Goal: Book appointment/travel/reservation

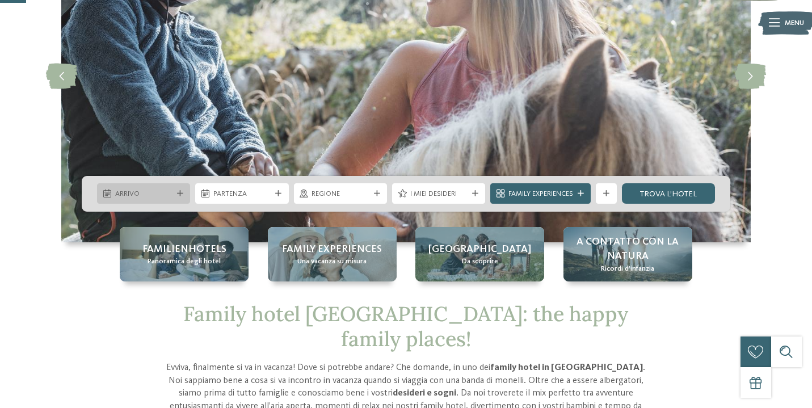
click at [168, 192] on span "Arrivo" at bounding box center [143, 194] width 57 height 10
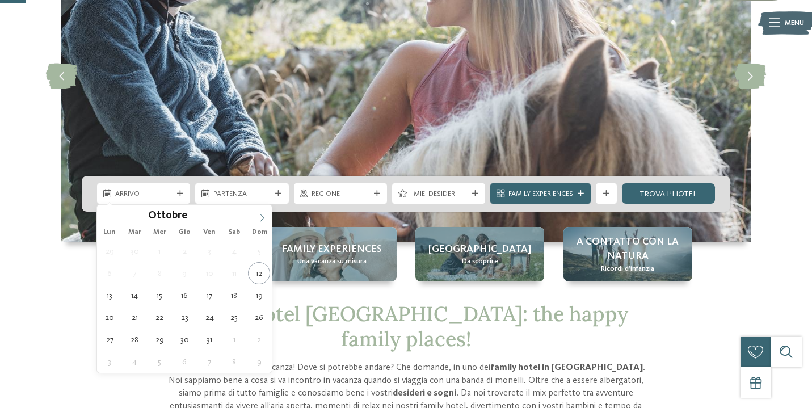
click at [263, 219] on icon at bounding box center [262, 218] width 8 height 8
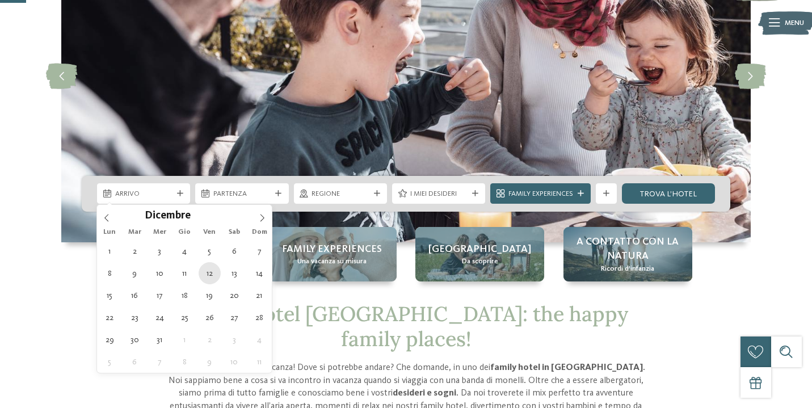
type div "12.12.2025"
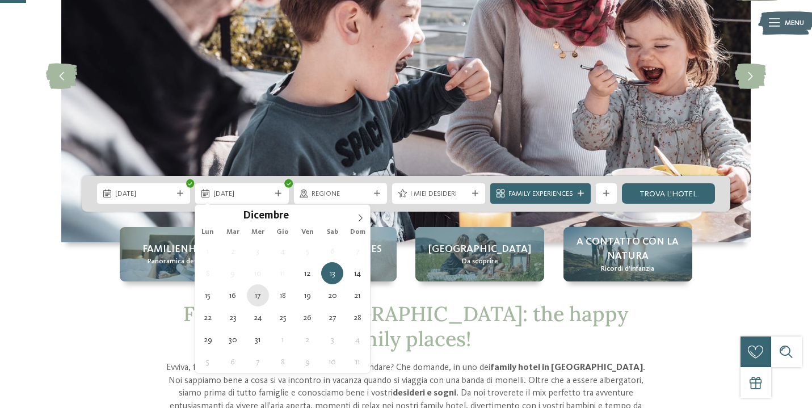
type div "17.12.2025"
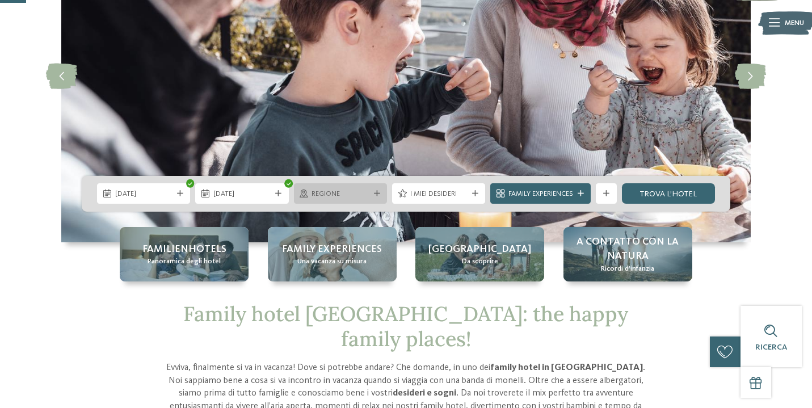
click at [372, 196] on div at bounding box center [377, 194] width 10 height 6
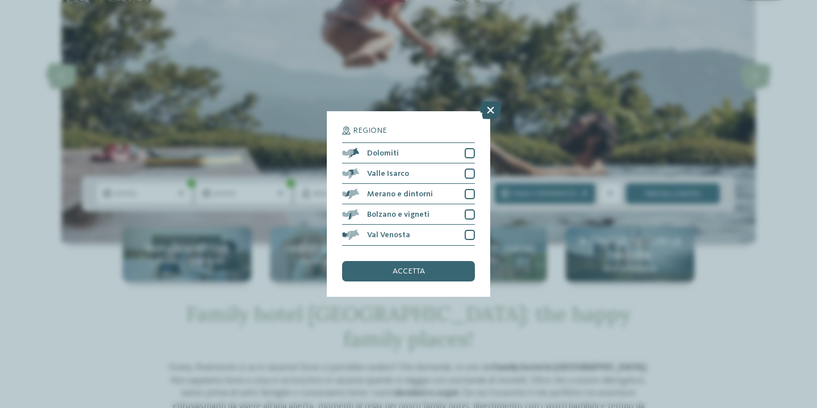
click at [492, 111] on icon at bounding box center [491, 111] width 22 height 18
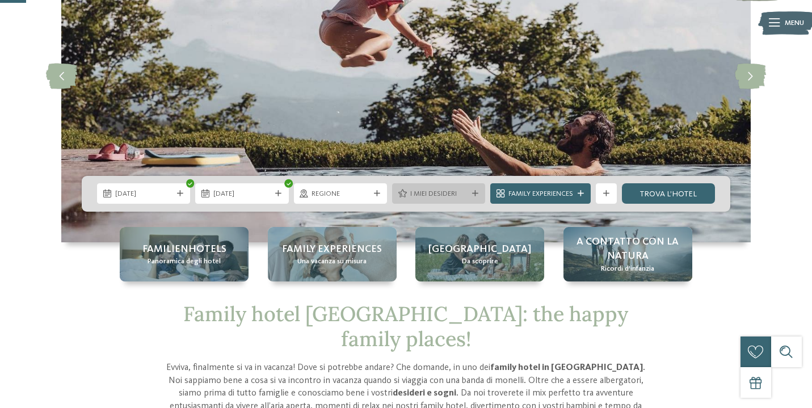
click at [476, 196] on icon at bounding box center [475, 194] width 6 height 6
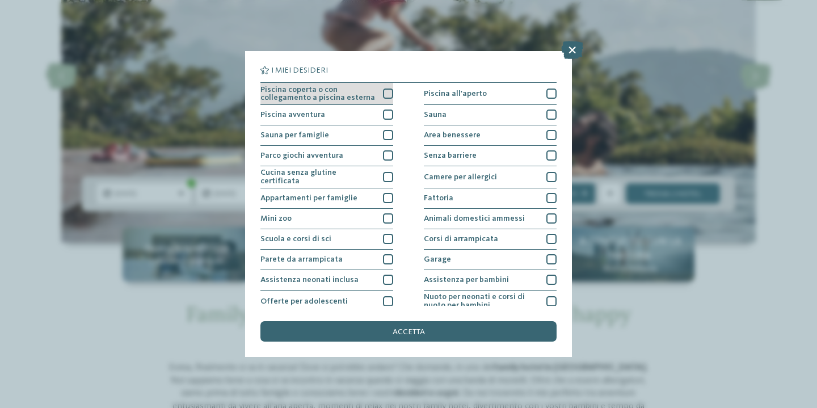
click at [387, 93] on div at bounding box center [388, 94] width 10 height 10
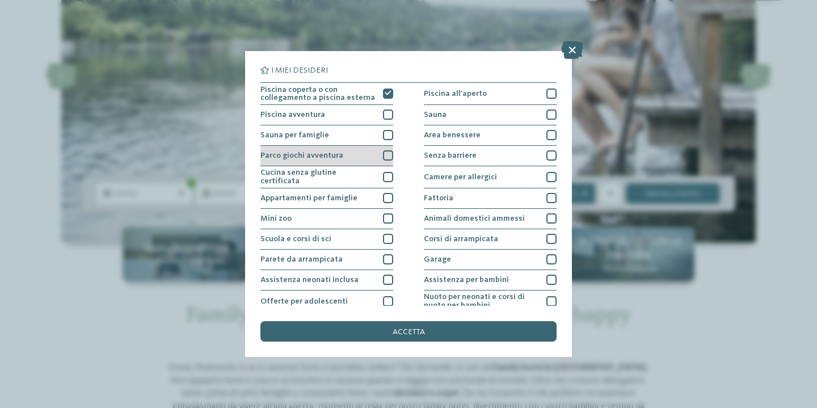
click at [387, 152] on div at bounding box center [388, 155] width 10 height 10
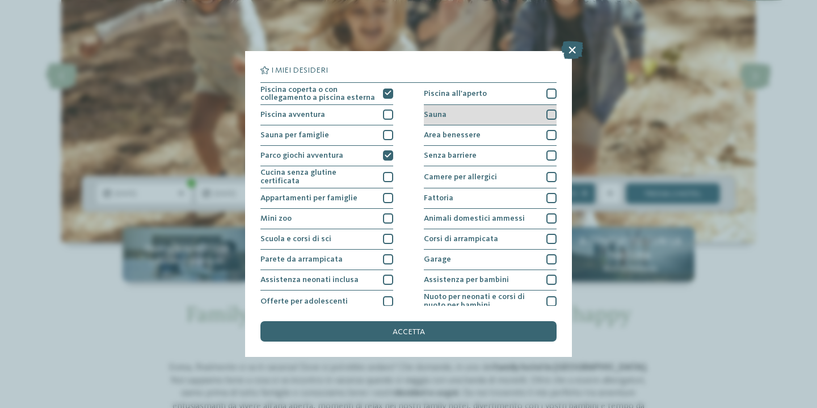
click at [552, 113] on div at bounding box center [552, 115] width 10 height 10
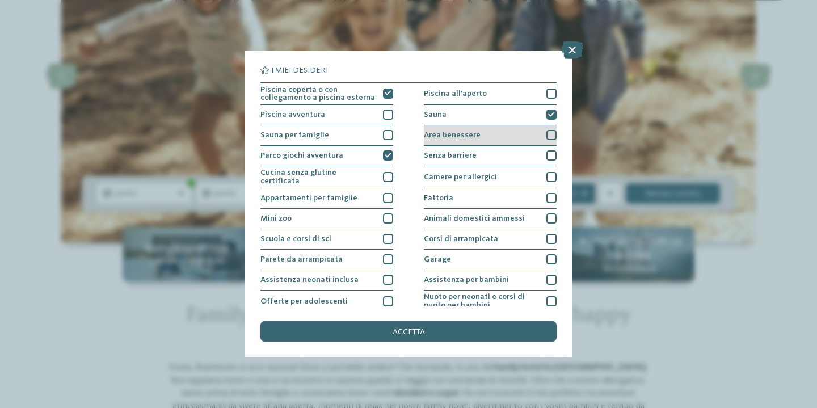
click at [548, 132] on div at bounding box center [552, 135] width 10 height 10
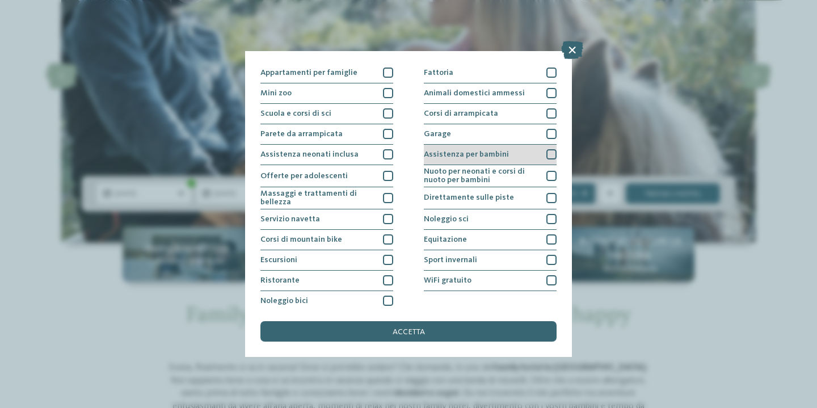
scroll to position [129, 0]
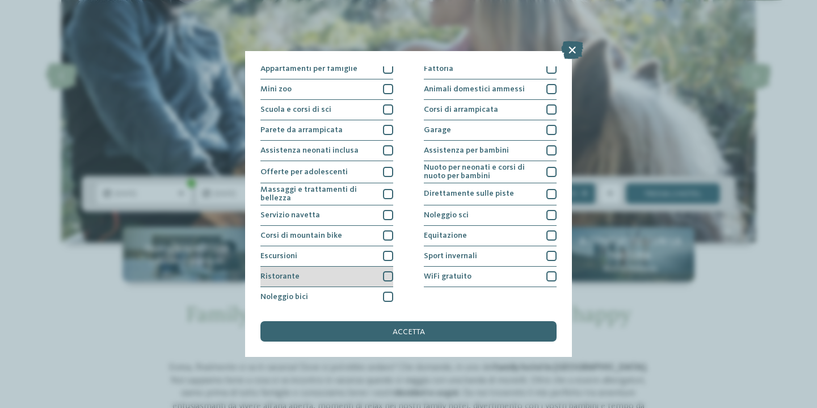
click at [387, 272] on div at bounding box center [388, 276] width 10 height 10
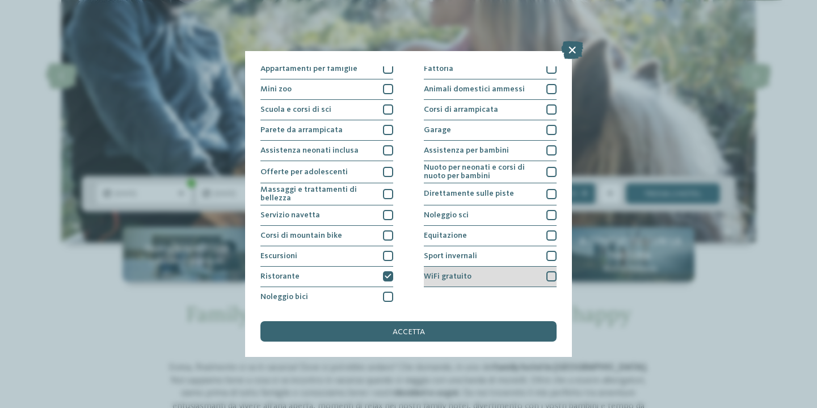
click at [550, 273] on div at bounding box center [552, 276] width 10 height 10
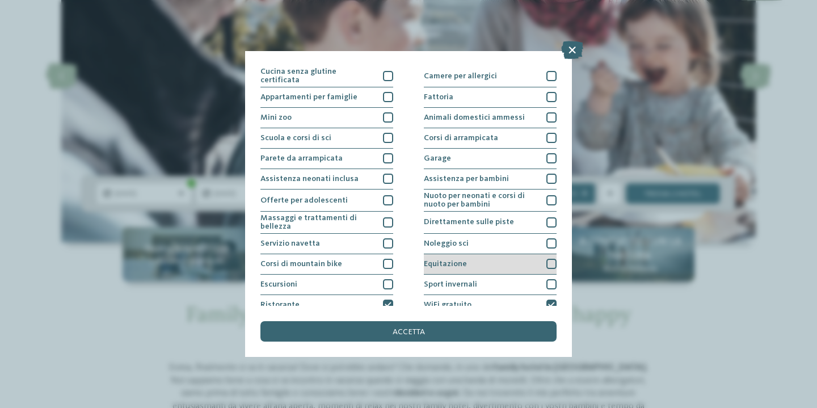
scroll to position [50, 0]
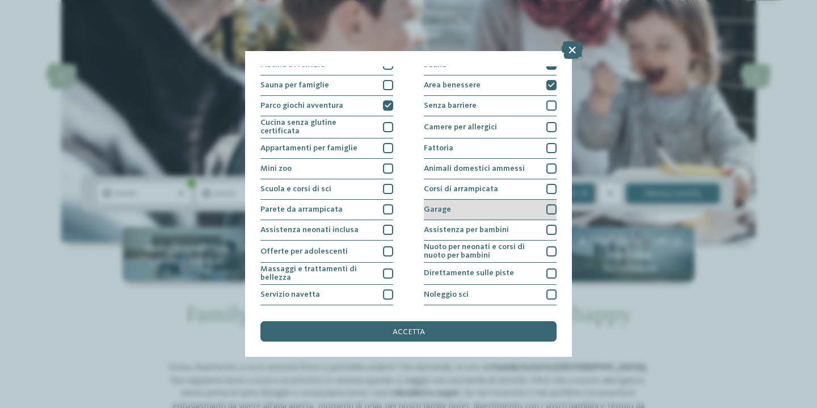
click at [551, 207] on div at bounding box center [552, 209] width 10 height 10
click at [551, 207] on icon at bounding box center [551, 210] width 7 height 6
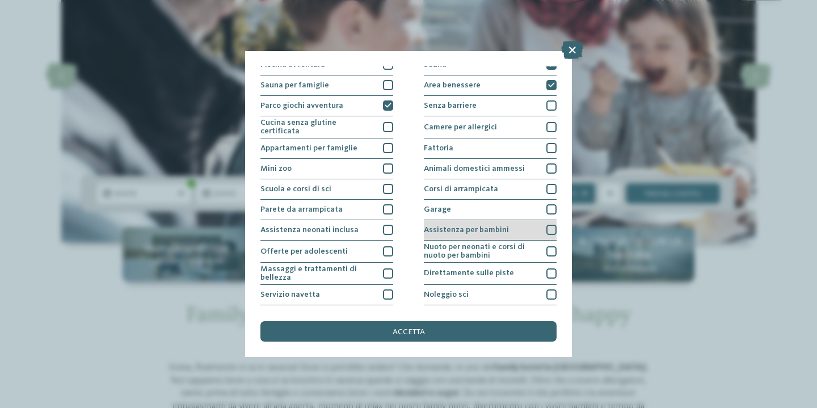
click at [551, 221] on div "Assistenza per bambini" at bounding box center [490, 230] width 133 height 20
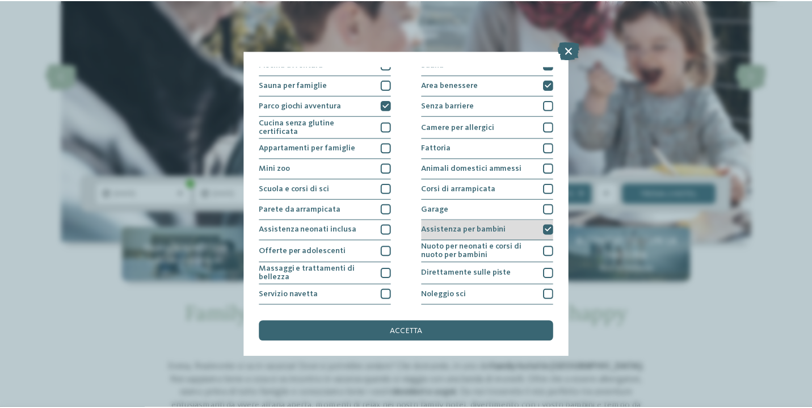
scroll to position [5, 0]
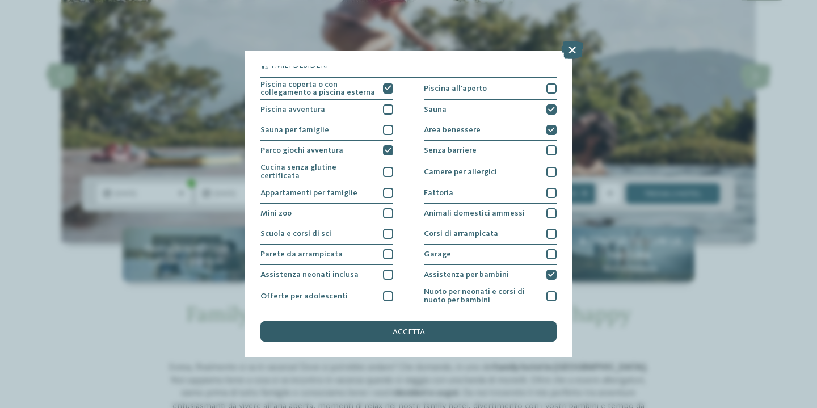
click at [409, 331] on span "accetta" at bounding box center [409, 332] width 32 height 8
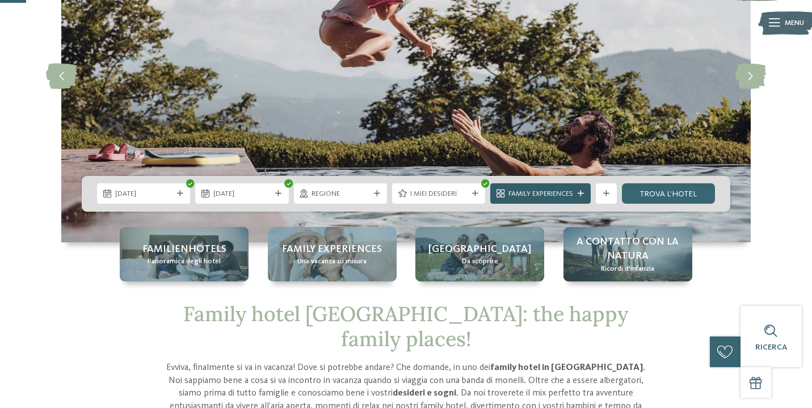
click at [581, 195] on icon at bounding box center [581, 194] width 6 height 6
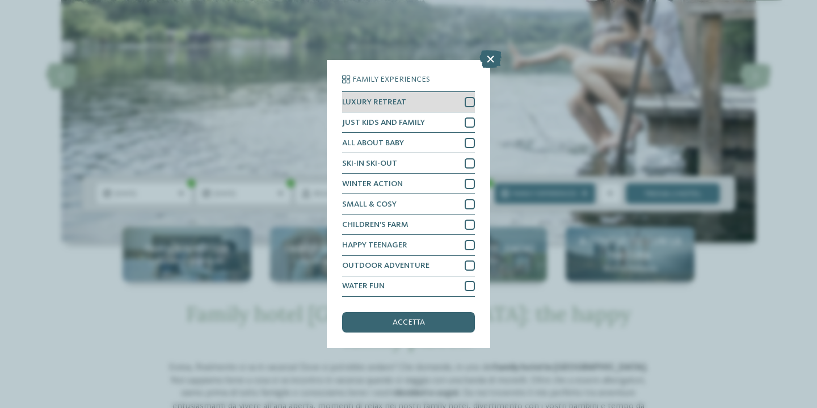
click at [465, 100] on div at bounding box center [470, 102] width 10 height 10
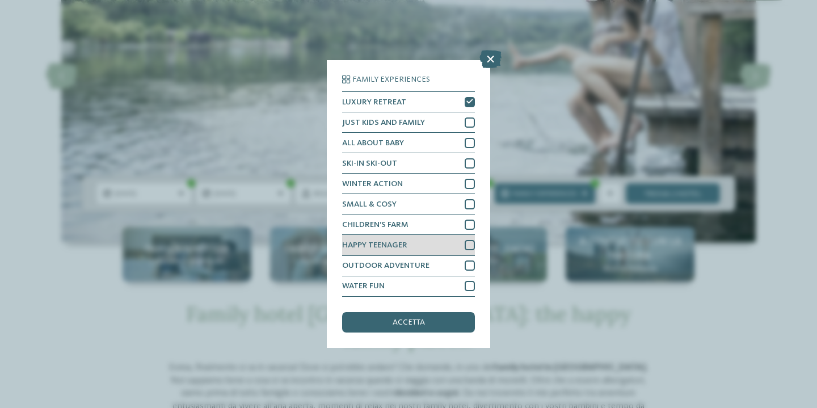
click at [465, 247] on div at bounding box center [470, 245] width 10 height 10
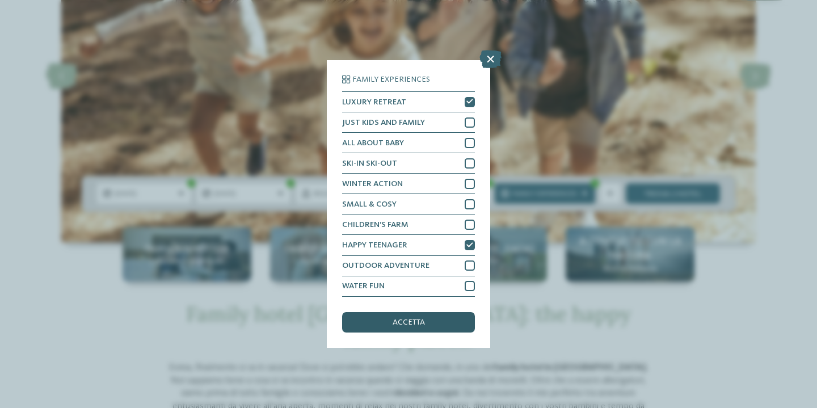
click at [416, 322] on span "accetta" at bounding box center [409, 322] width 32 height 8
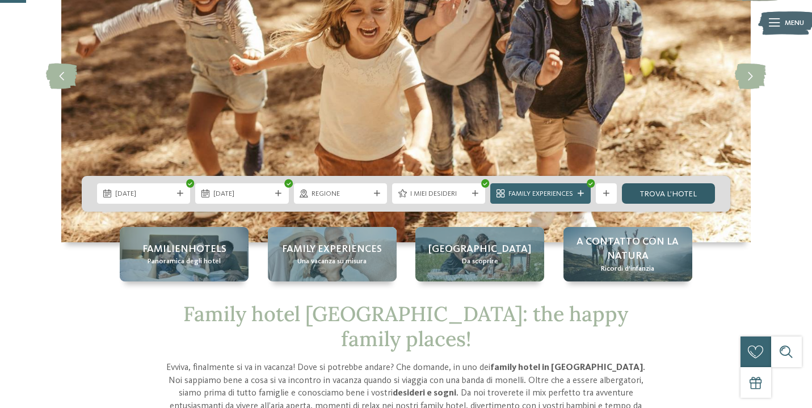
click at [665, 192] on link "trova l’hotel" at bounding box center [668, 193] width 93 height 20
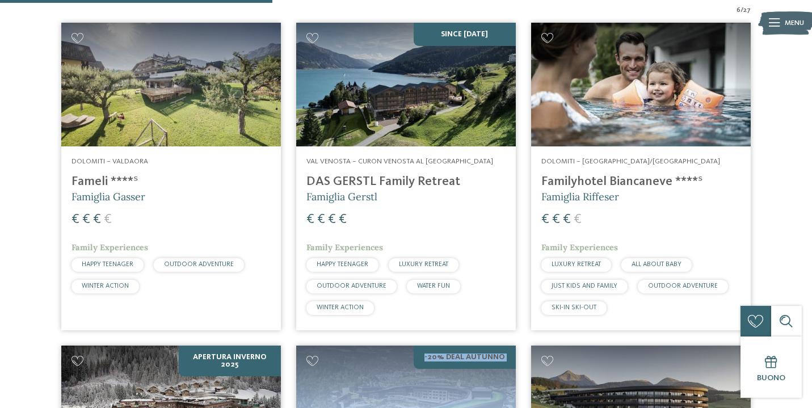
scroll to position [392, 0]
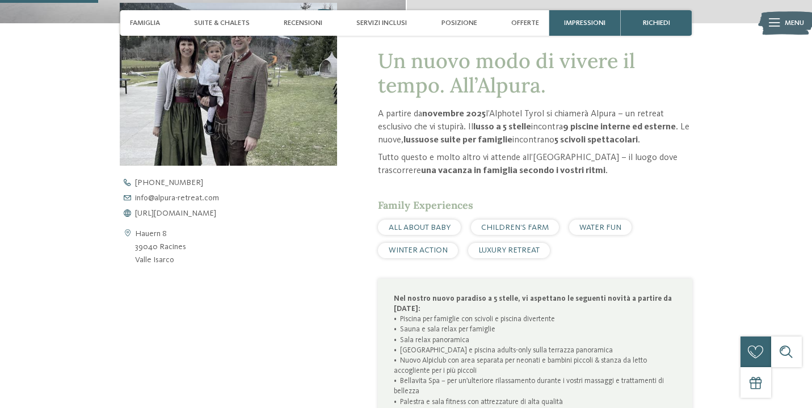
scroll to position [399, 0]
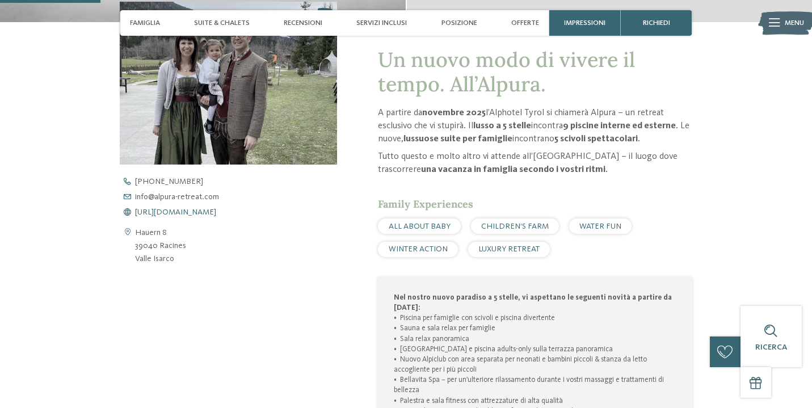
click at [213, 209] on span "https://www.alpura-retreat.com/it" at bounding box center [175, 212] width 81 height 8
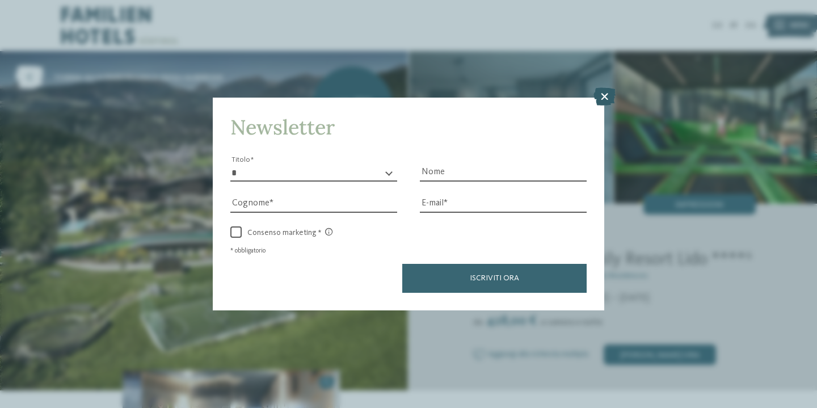
click at [604, 96] on icon at bounding box center [605, 96] width 22 height 18
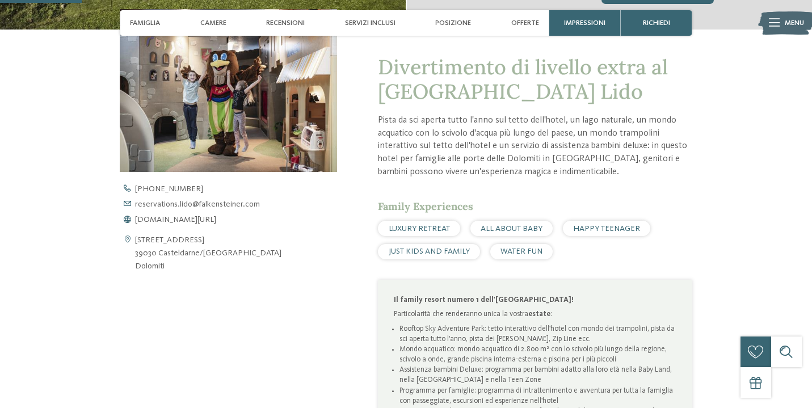
scroll to position [361, 0]
click at [216, 221] on span "www.falkensteiner.com/it/family-resort-lido" at bounding box center [175, 219] width 81 height 8
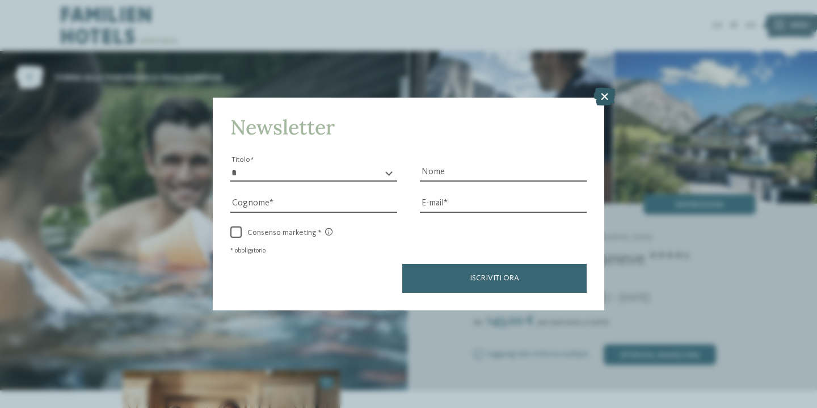
click at [604, 98] on icon at bounding box center [605, 96] width 22 height 18
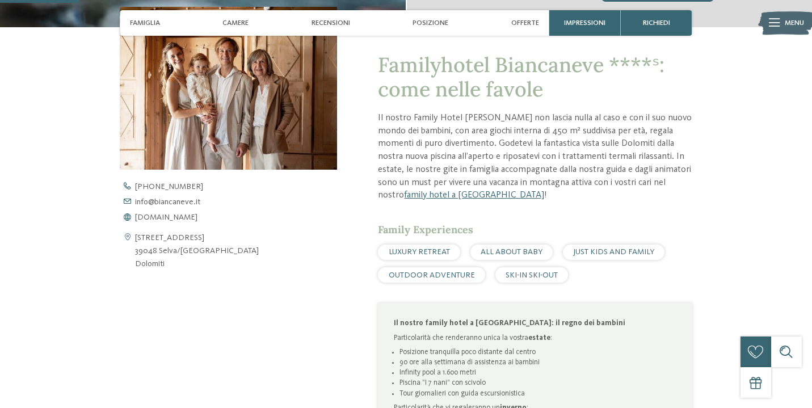
scroll to position [379, 0]
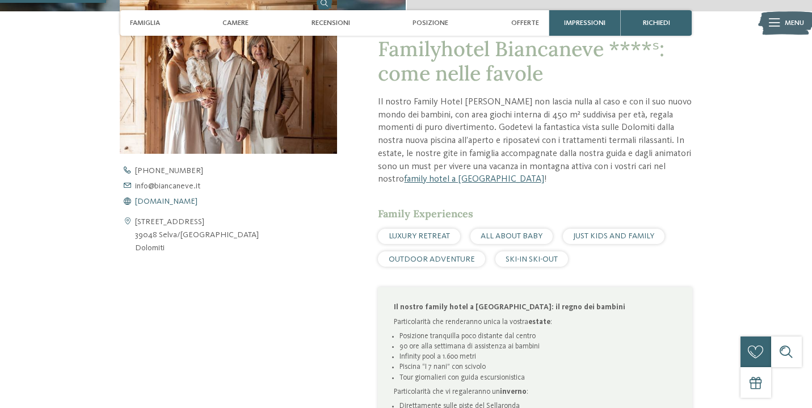
click at [172, 200] on span "[DOMAIN_NAME]" at bounding box center [166, 202] width 62 height 8
